Goal: Navigation & Orientation: Find specific page/section

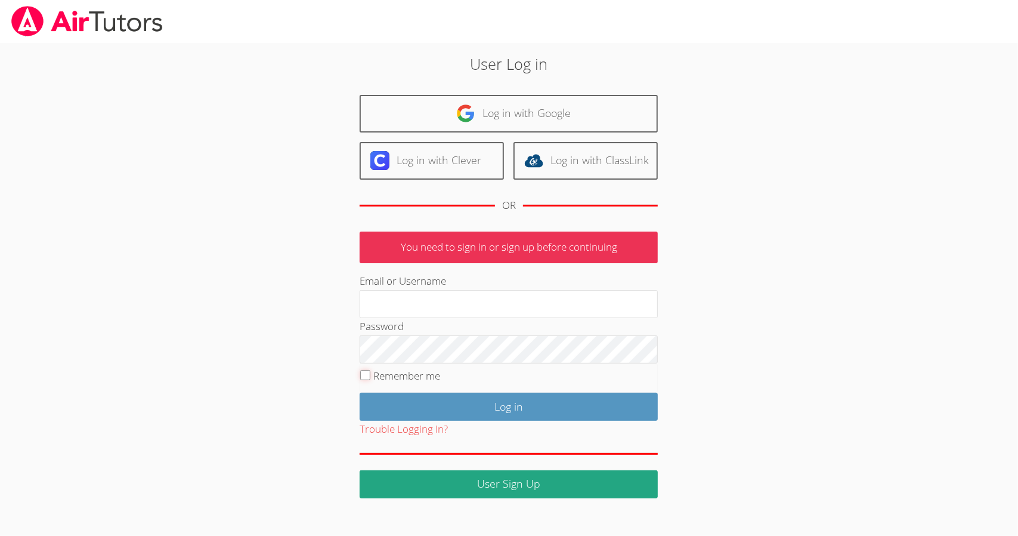
click at [364, 378] on input "Remember me" at bounding box center [365, 375] width 10 height 10
checkbox input "true"
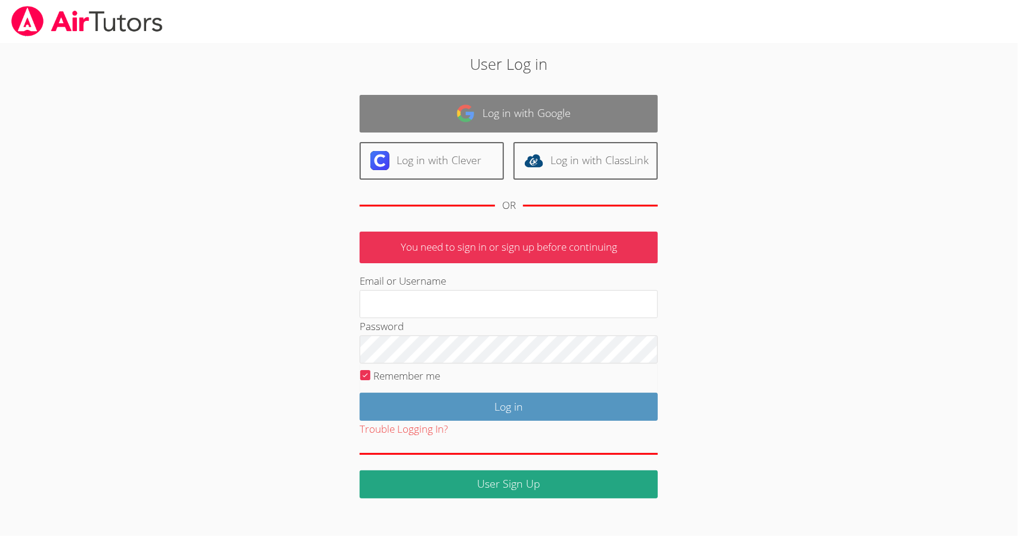
click at [426, 109] on link "Log in with Google" at bounding box center [509, 114] width 298 height 38
click at [455, 110] on link "Log in with Google" at bounding box center [509, 114] width 298 height 38
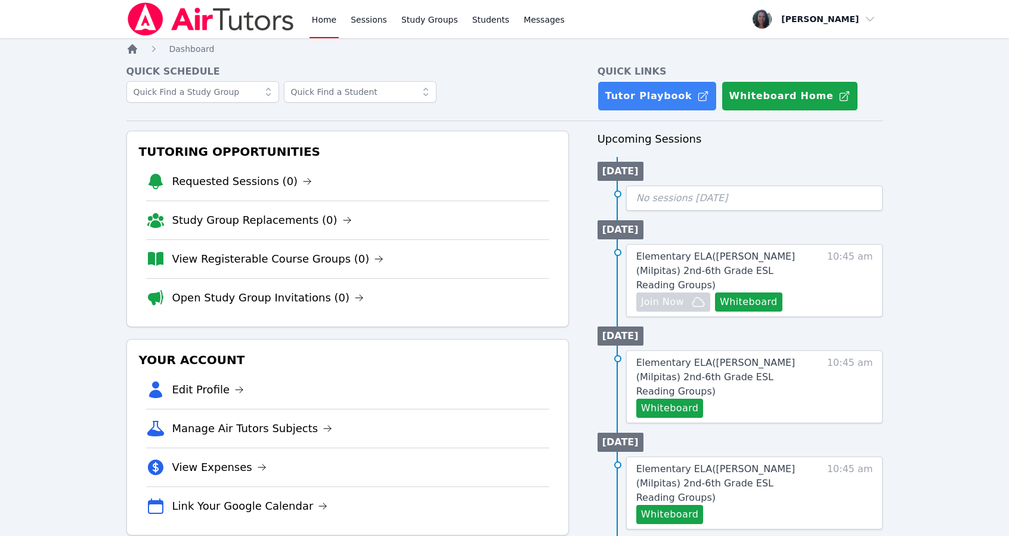
click at [132, 50] on icon "Breadcrumb" at bounding box center [133, 49] width 10 height 10
